Goal: Navigation & Orientation: Find specific page/section

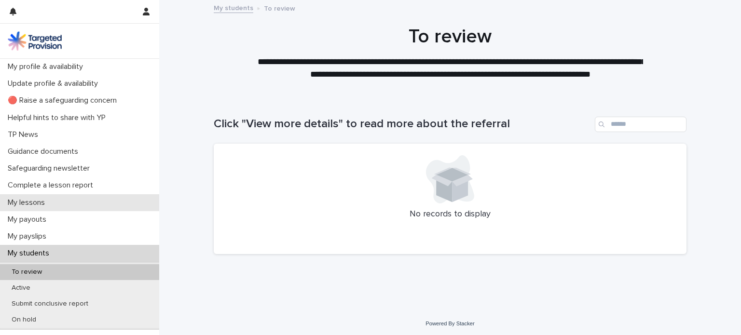
click at [43, 206] on p "My lessons" at bounding box center [28, 202] width 49 height 9
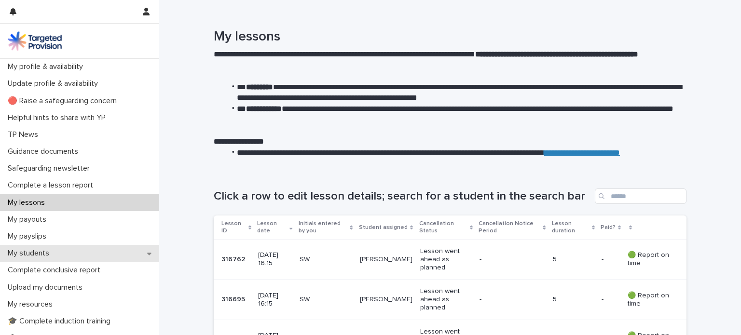
click at [37, 261] on div "My students" at bounding box center [79, 253] width 159 height 17
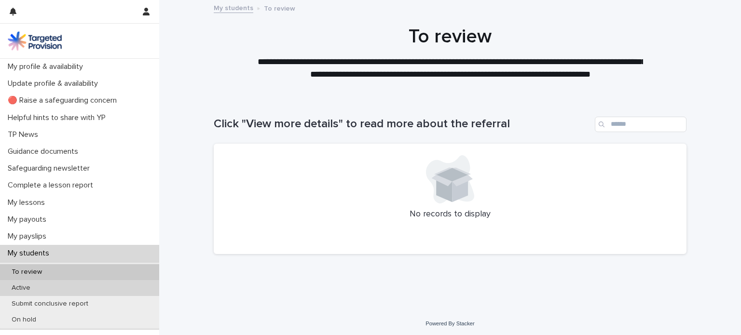
click at [34, 282] on div "Active" at bounding box center [79, 288] width 159 height 16
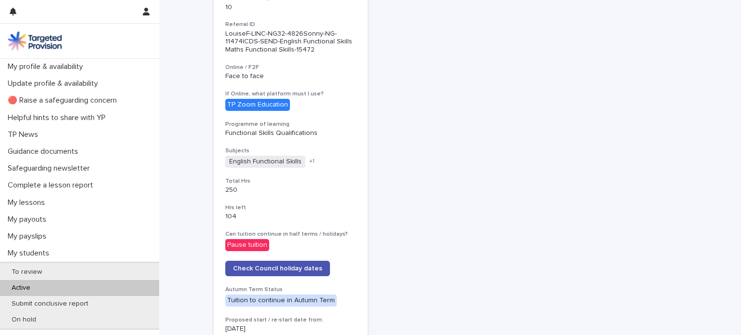
scroll to position [309, 0]
